Goal: Transaction & Acquisition: Purchase product/service

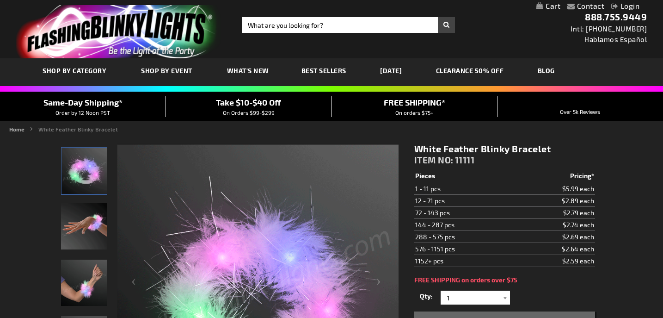
click at [74, 226] on img "White Feather Blinky Bracelet" at bounding box center [84, 226] width 46 height 46
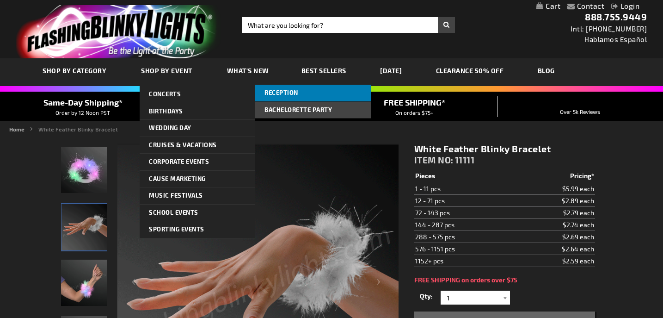
click at [285, 96] on link "Reception" at bounding box center [313, 93] width 116 height 17
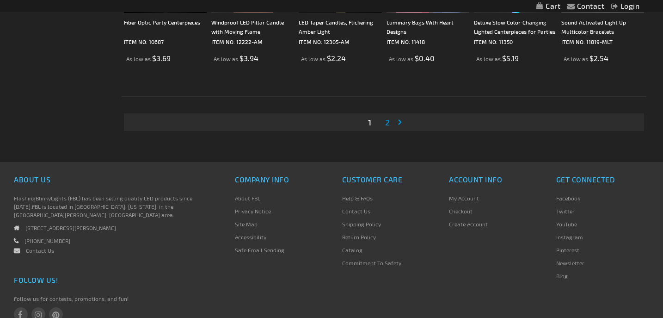
scroll to position [1812, 0]
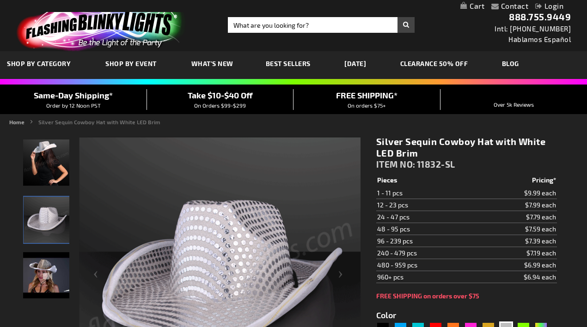
scroll to position [48, 0]
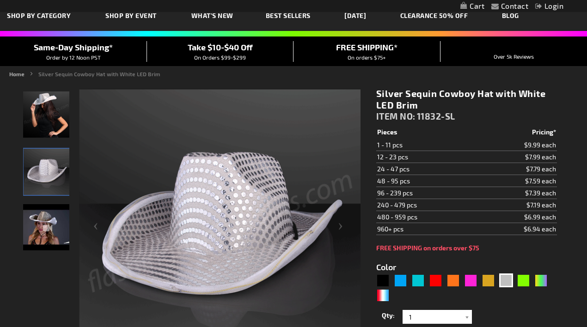
click at [47, 163] on img "Silver Sequin Cowboy Hat White Light Up Brim" at bounding box center [47, 172] width 46 height 46
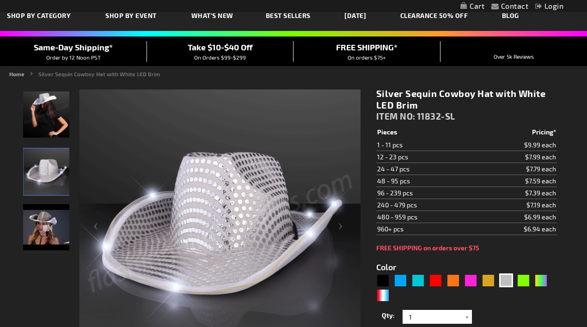
click at [47, 212] on img "Silver Sequin Cowboy Hat with White LED Brim" at bounding box center [46, 227] width 46 height 46
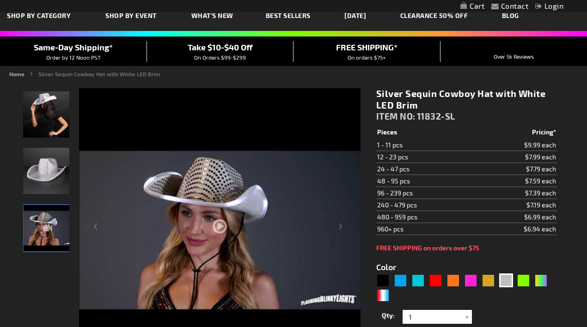
click at [37, 124] on img "Female wearing Silver Sequin Cowboy Hat White Light Up Brim" at bounding box center [46, 115] width 46 height 46
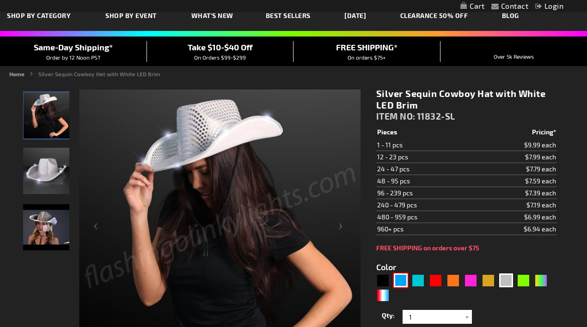
click at [396, 282] on div "Blue" at bounding box center [401, 281] width 14 height 14
type input "5629"
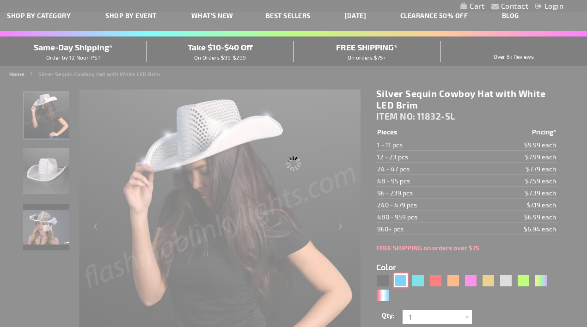
type input "11832-BL"
type input "Customize - Blue Sequin Cowboy Hat with Blue LED Brim - ITEM NO: 11832-BL"
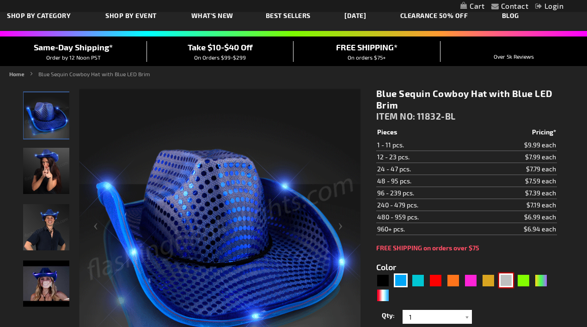
click at [504, 285] on div "Silver" at bounding box center [506, 281] width 14 height 14
type input "5644"
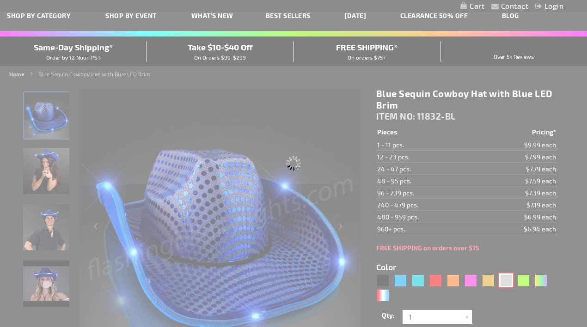
type input "11832-SL"
type input "Customize - Silver Sequin Cowboy Hat with White LED Brim - ITEM NO: 11832-SL"
